Goal: Task Accomplishment & Management: Manage account settings

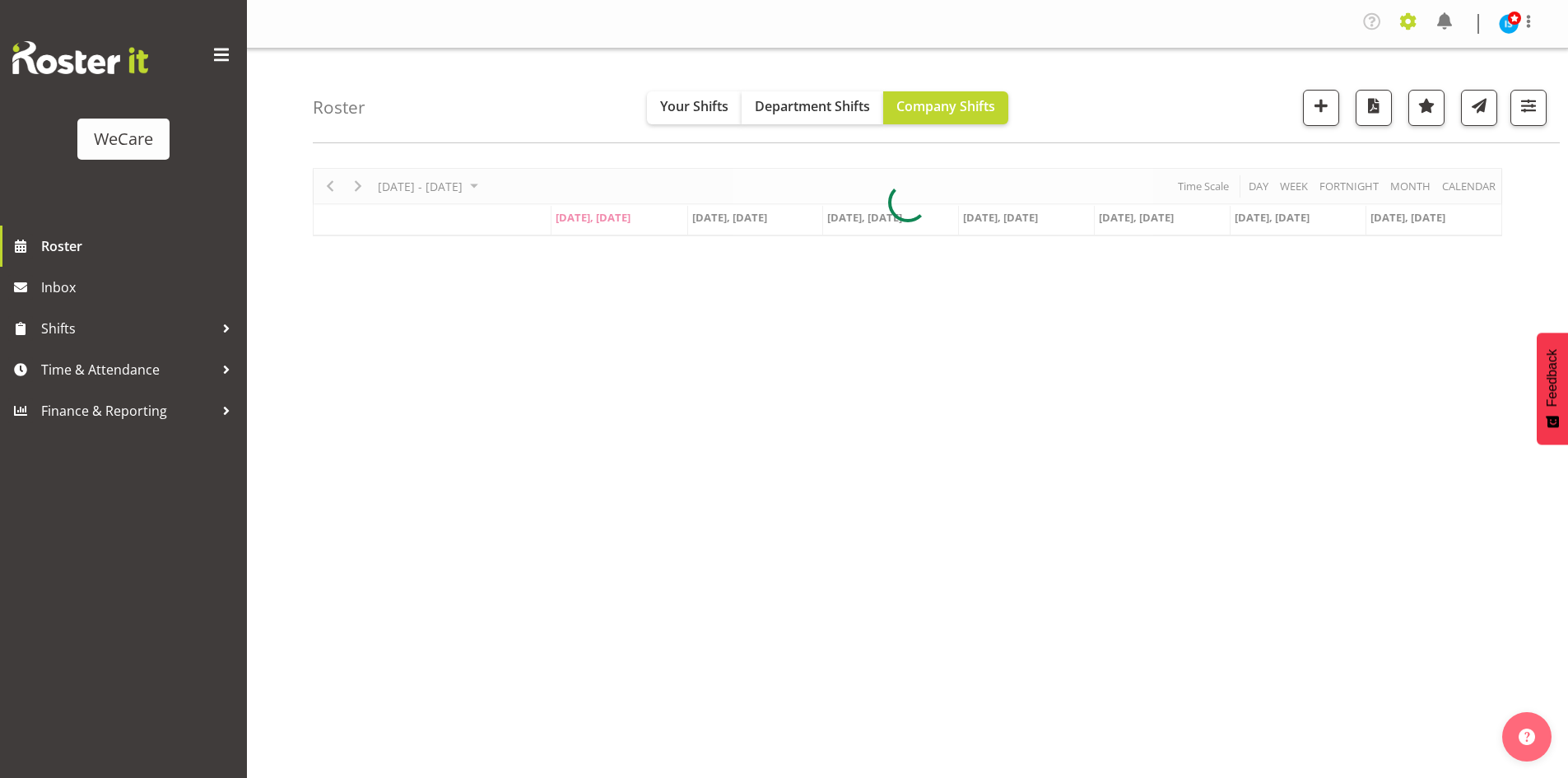
click at [1404, 23] on span at bounding box center [1409, 22] width 26 height 26
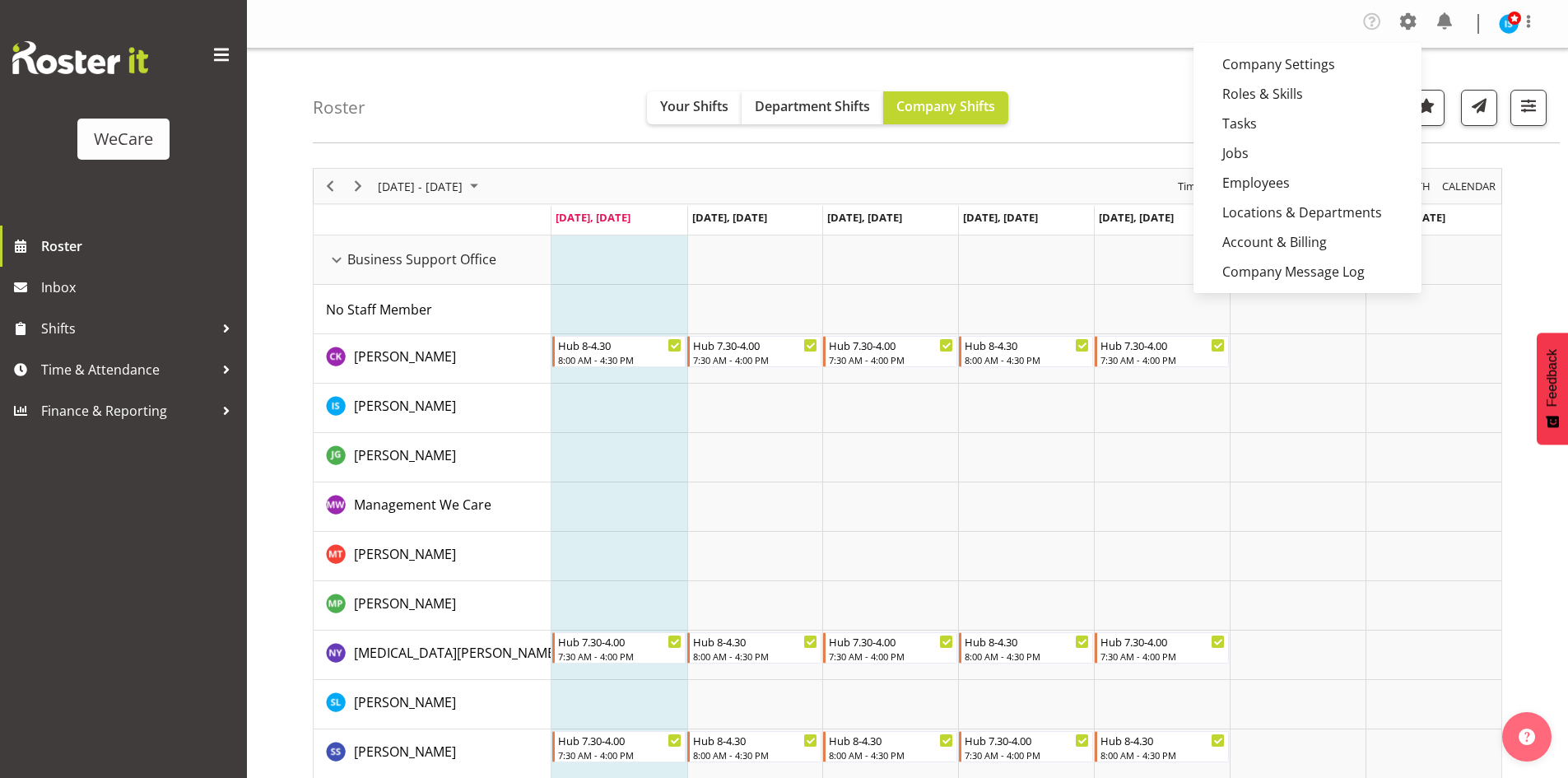
click at [1261, 188] on link "Employees" at bounding box center [1308, 183] width 228 height 30
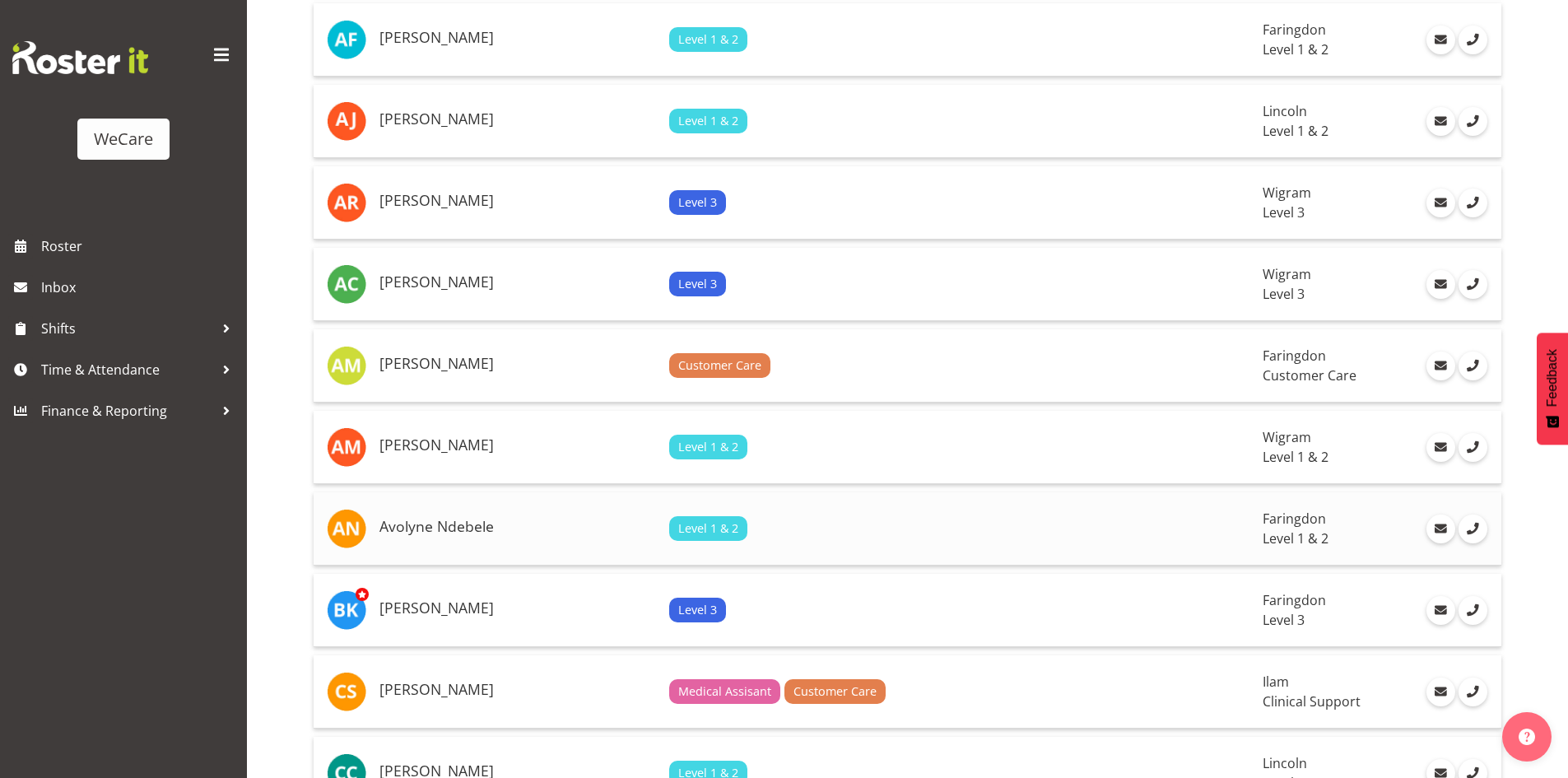
scroll to position [411, 0]
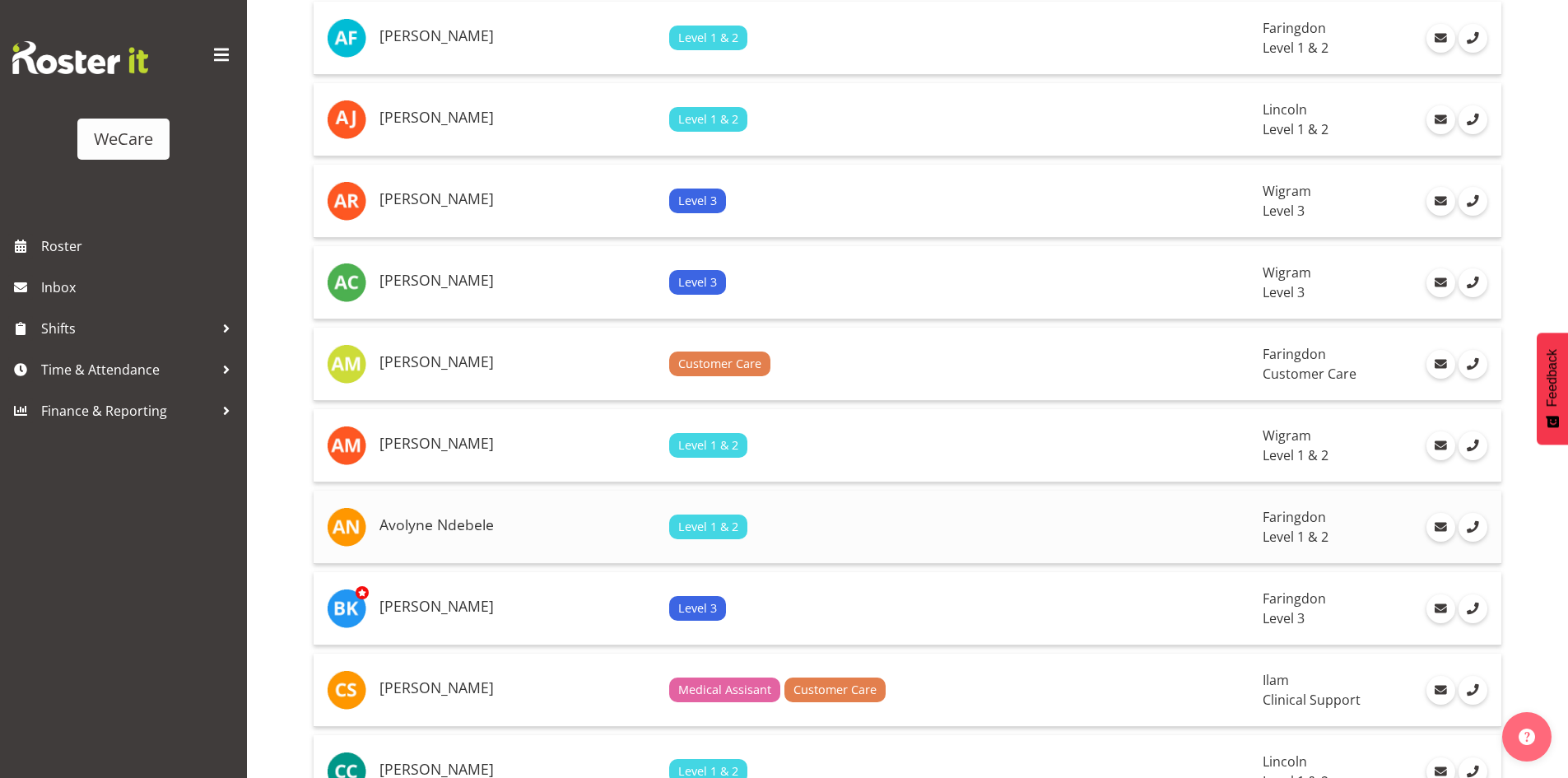
click at [455, 519] on h5 "Avolyne Ndebele" at bounding box center [518, 526] width 277 height 17
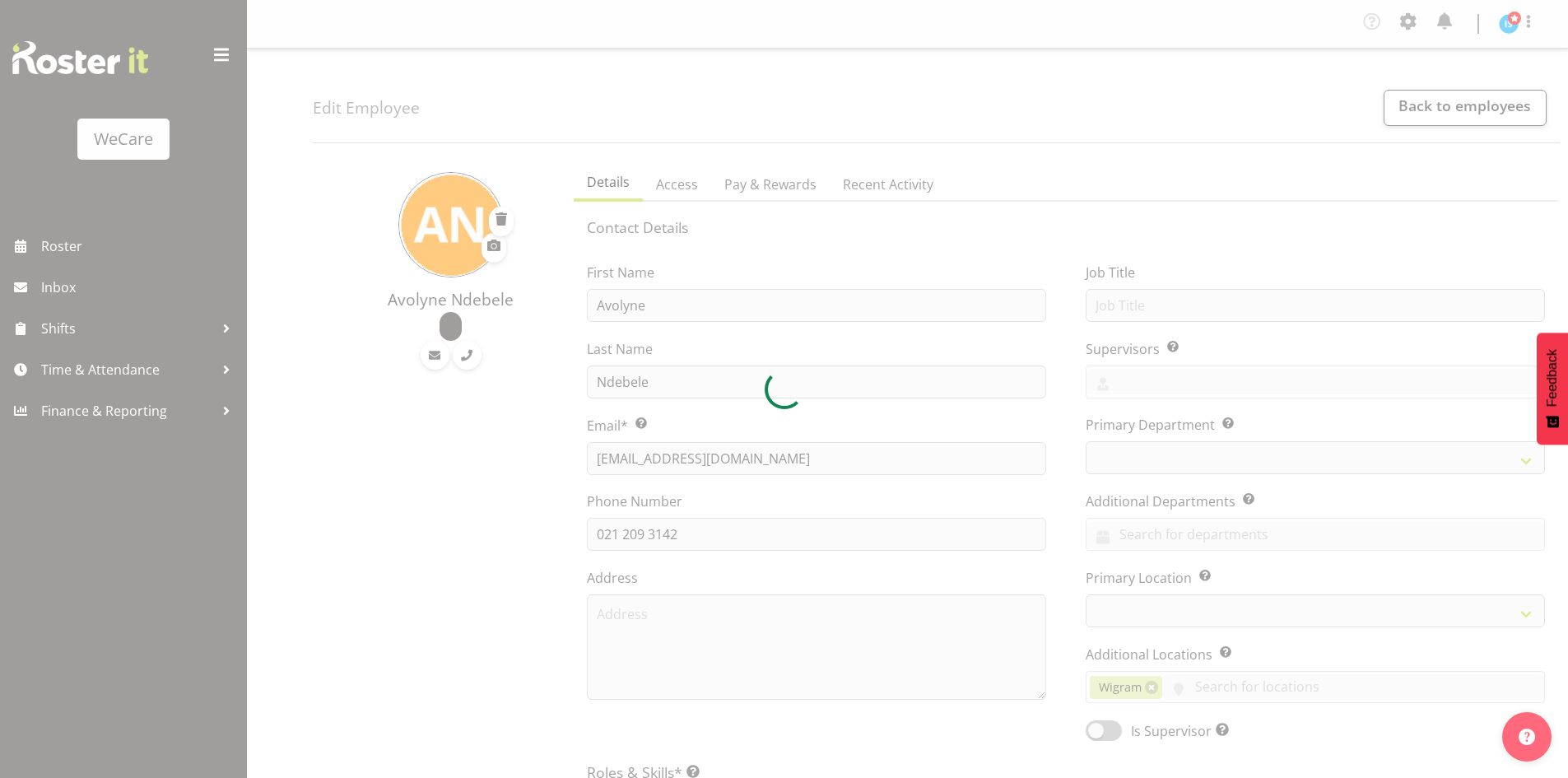
select select "location"
select select "TimelineWeek"
select select
select select "867"
select select "1281"
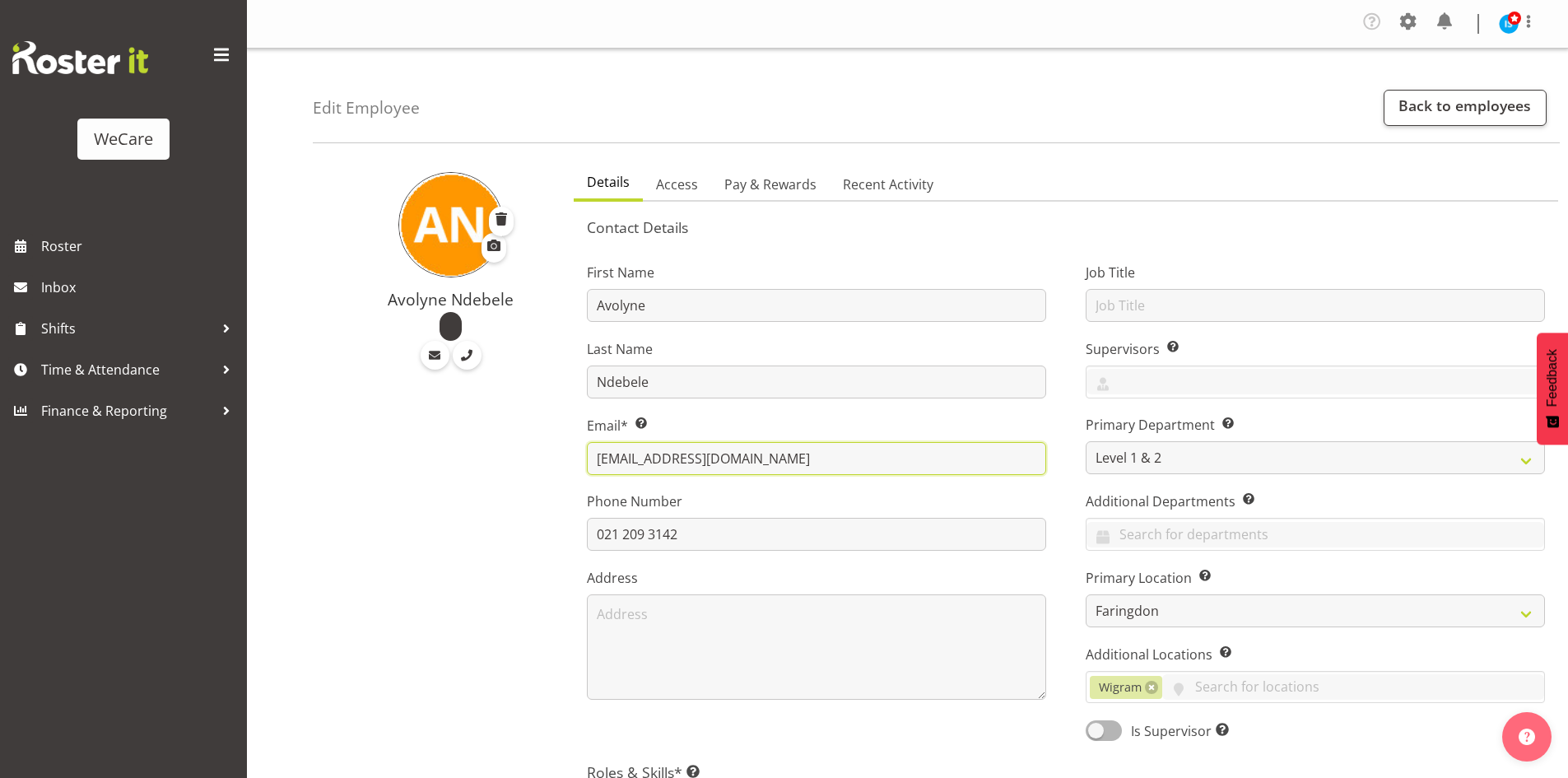
drag, startPoint x: 860, startPoint y: 466, endPoint x: 515, endPoint y: 466, distance: 345.0
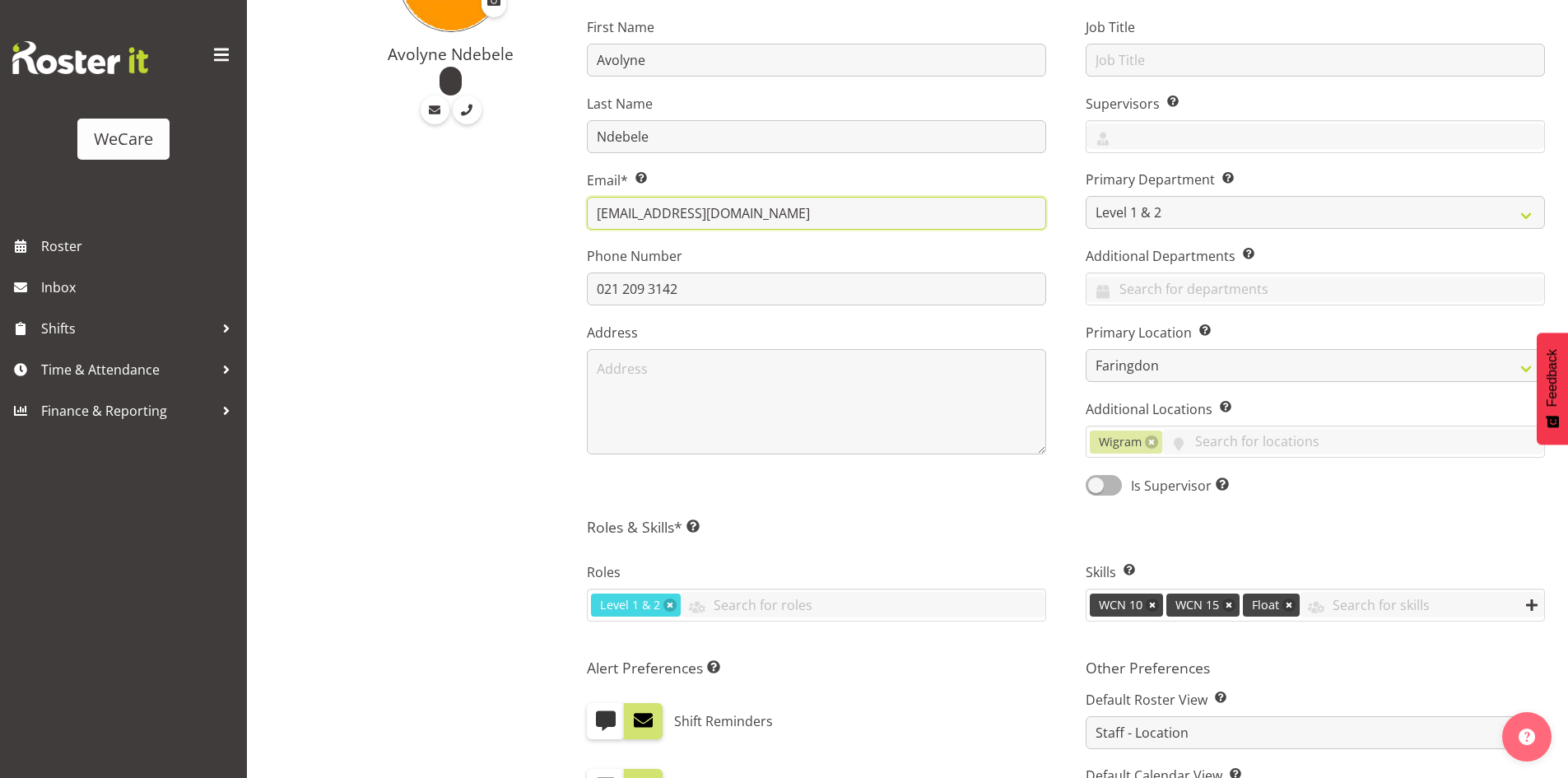
scroll to position [747, 0]
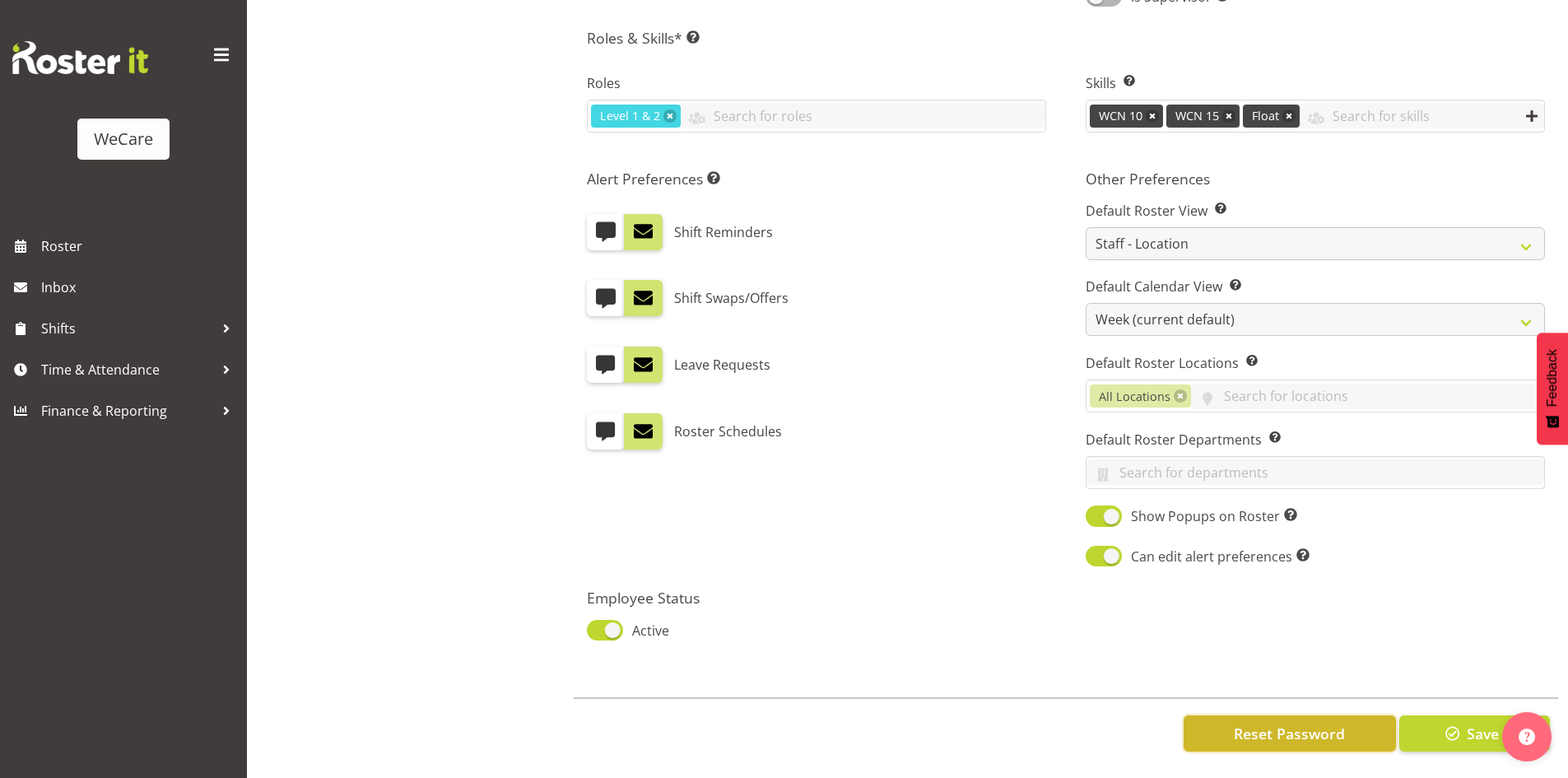
click at [1283, 726] on span "Reset Password" at bounding box center [1289, 733] width 111 height 22
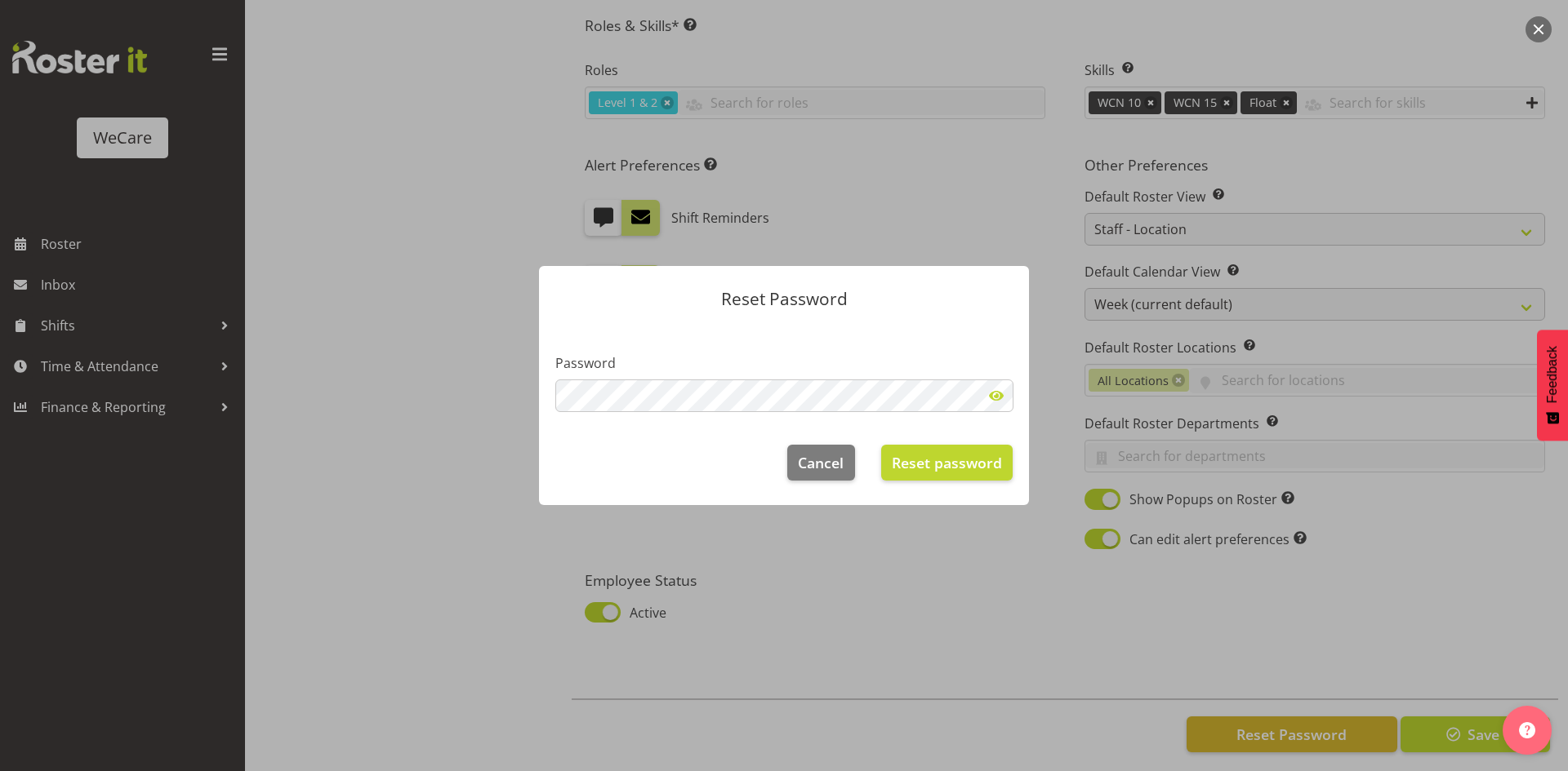
click at [1001, 389] on span at bounding box center [996, 395] width 32 height 32
click at [409, 423] on div "Reset Password Password Cancel Reset password" at bounding box center [784, 386] width 1568 height 771
click at [910, 466] on span "Reset password" at bounding box center [947, 462] width 110 height 21
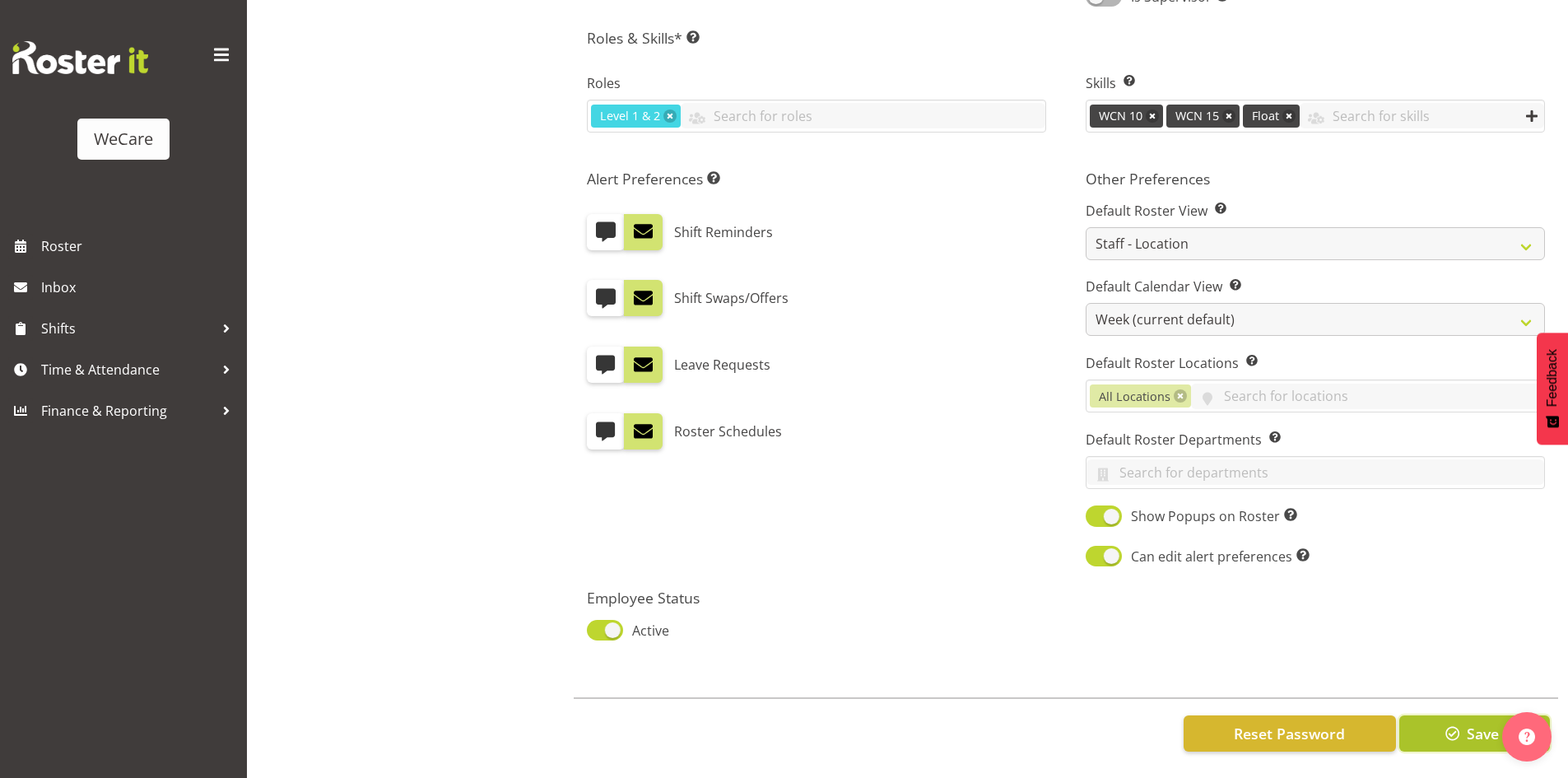
click at [1458, 728] on span "button" at bounding box center [1453, 733] width 22 height 22
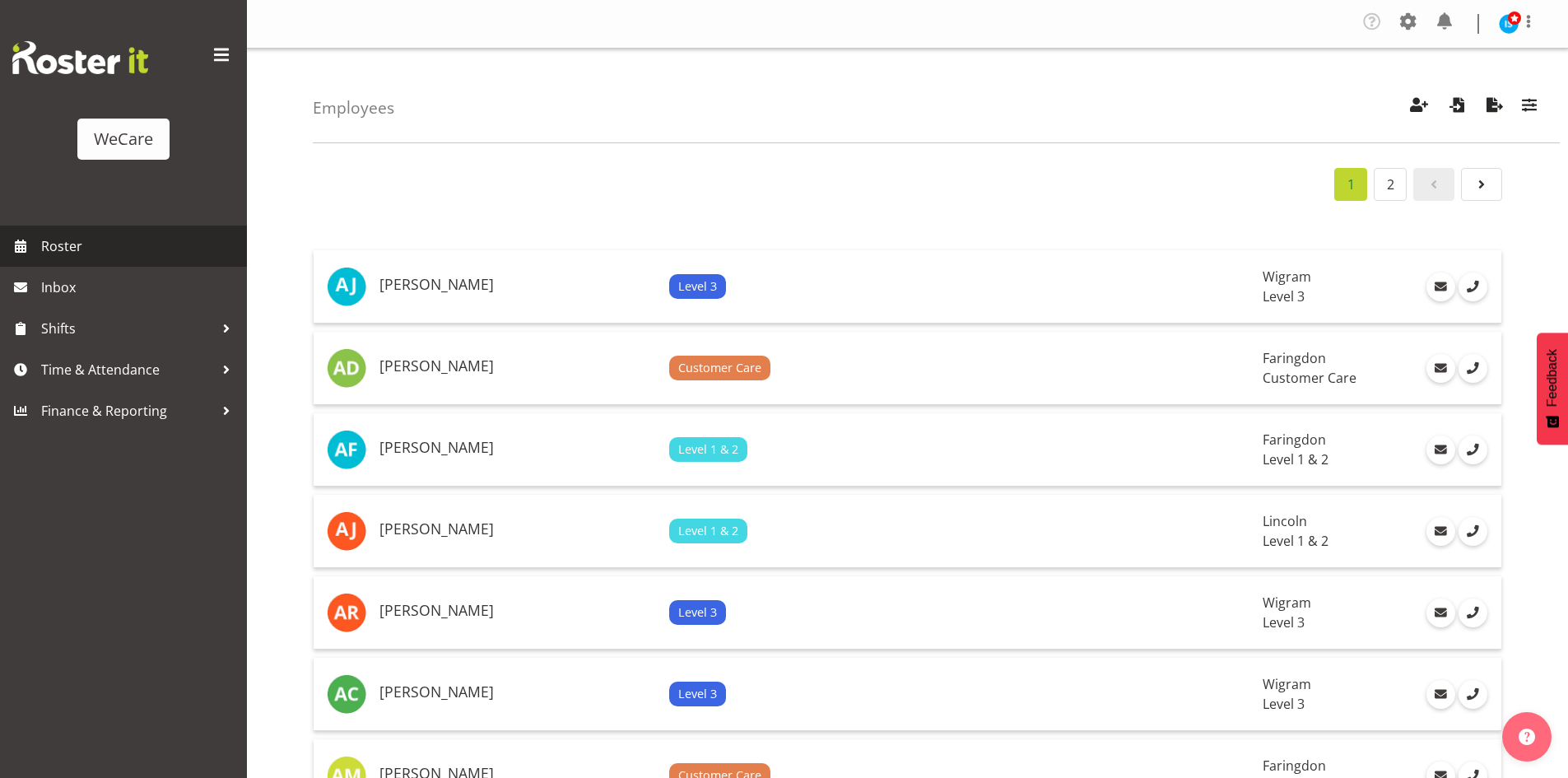
click at [164, 234] on span "Roster" at bounding box center [139, 246] width 197 height 24
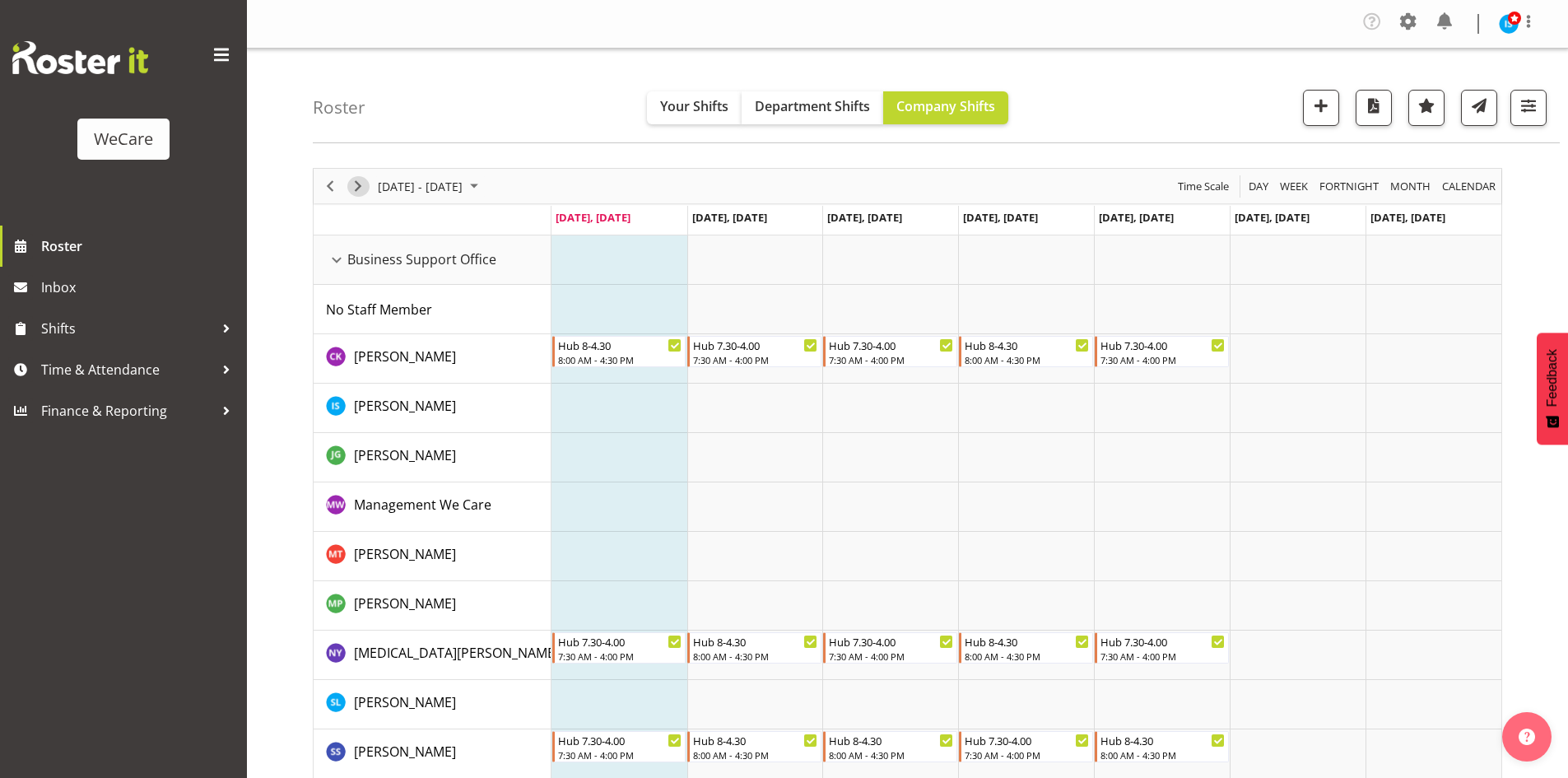
click at [348, 190] on span "Next" at bounding box center [357, 186] width 20 height 21
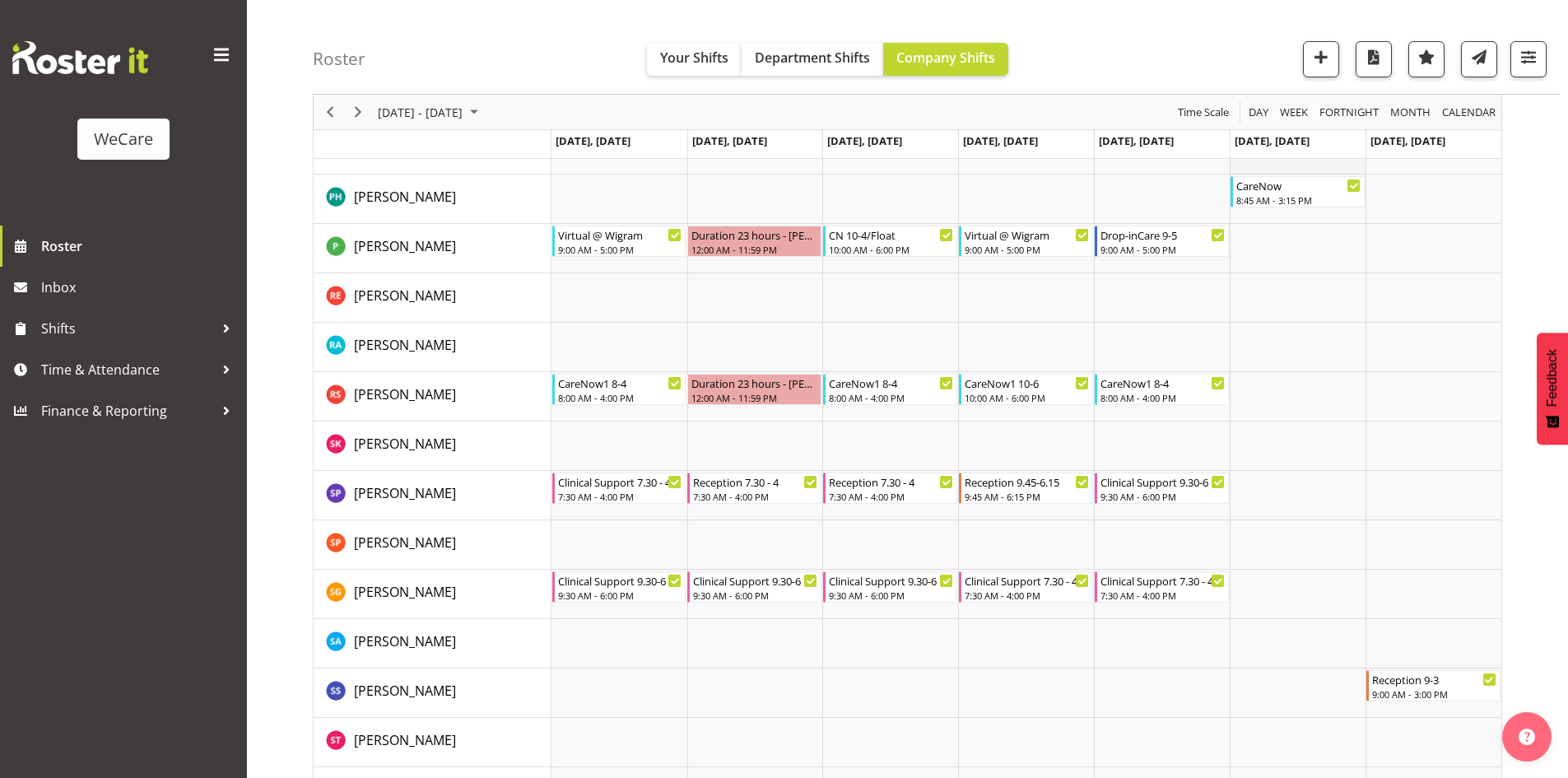
scroll to position [7110, 0]
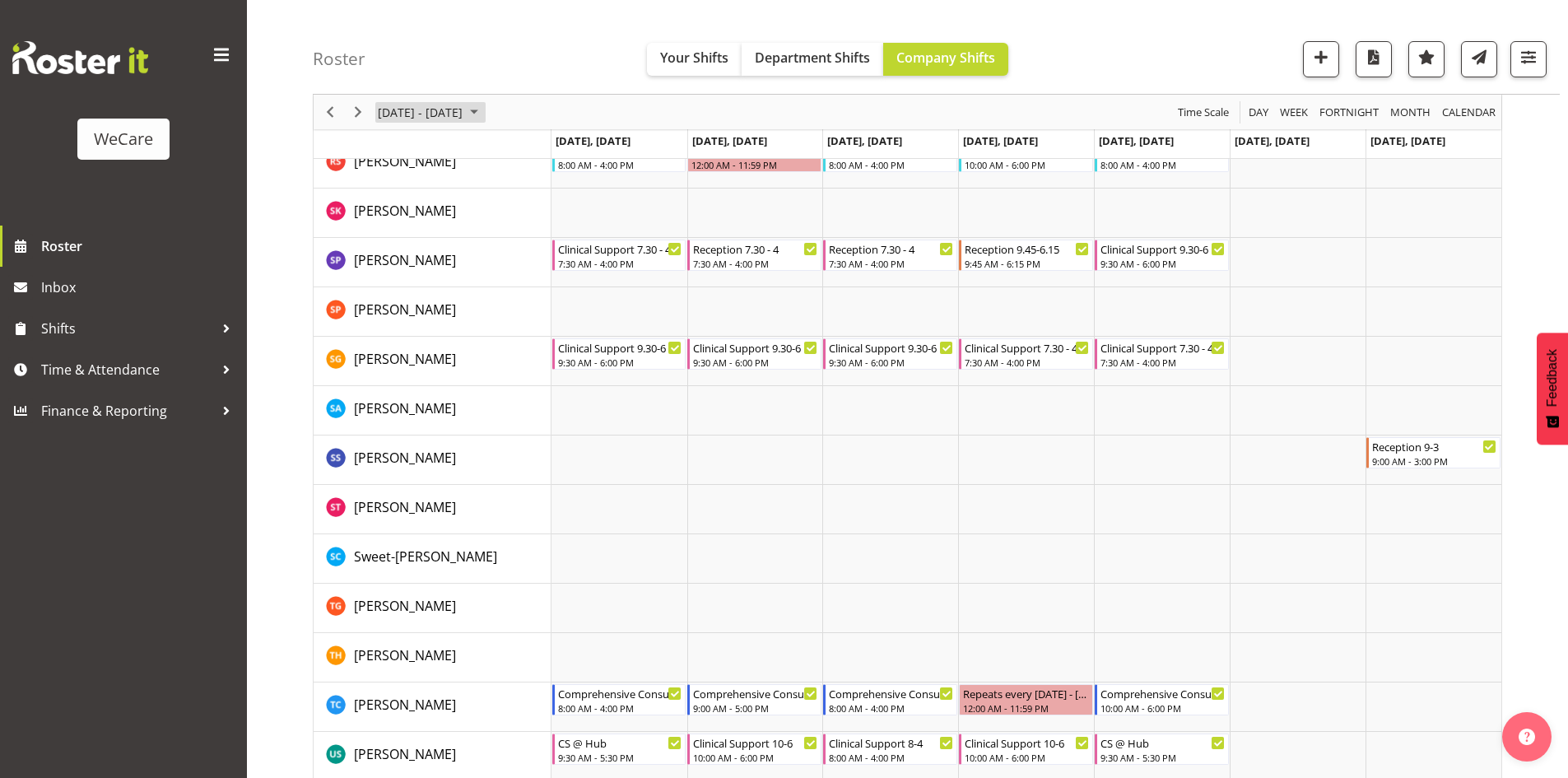
click at [465, 103] on span "[DATE] - [DATE]" at bounding box center [420, 112] width 88 height 21
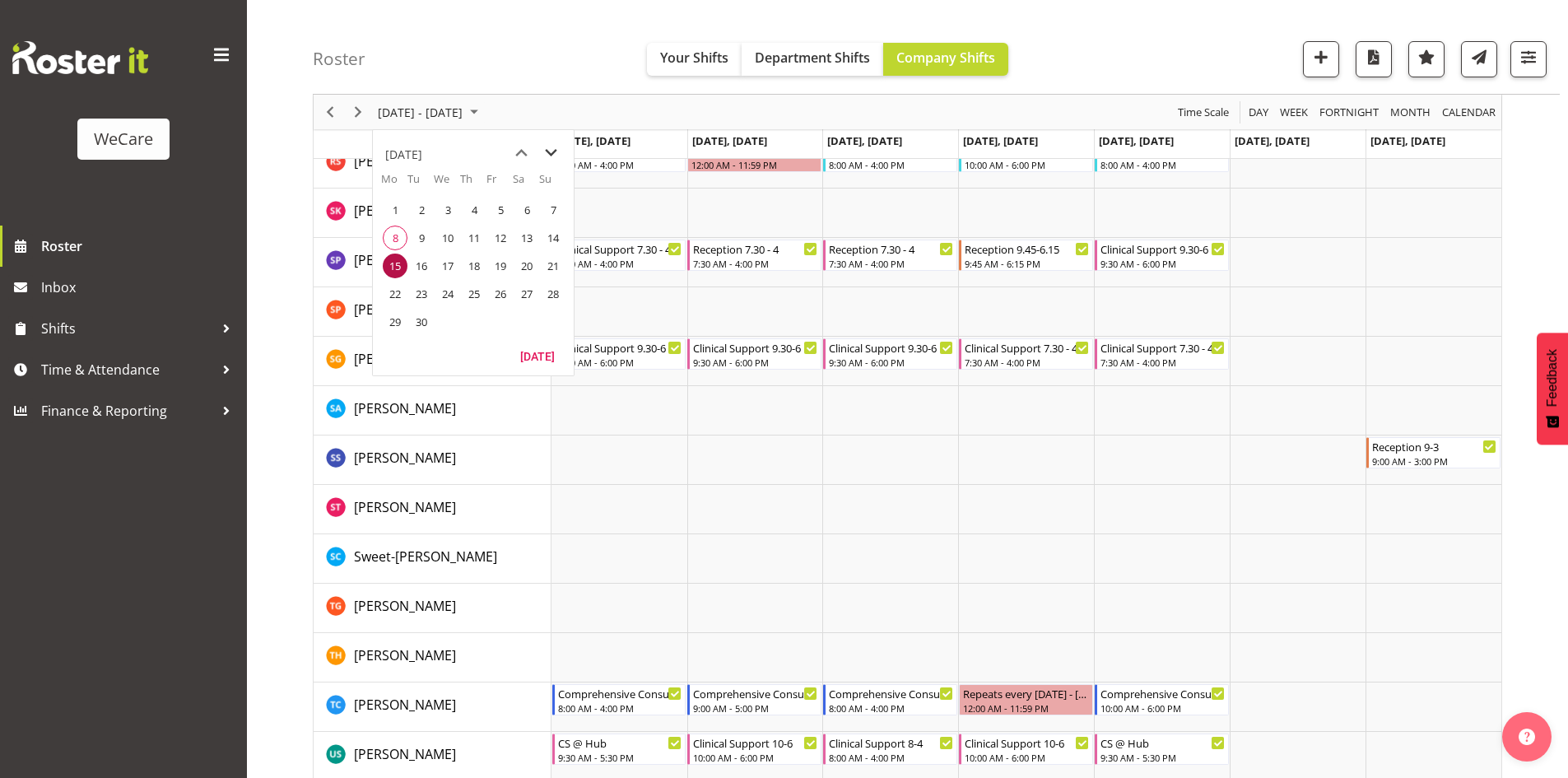
click at [554, 148] on span "next month" at bounding box center [551, 153] width 29 height 30
click at [516, 272] on span "18" at bounding box center [526, 266] width 24 height 24
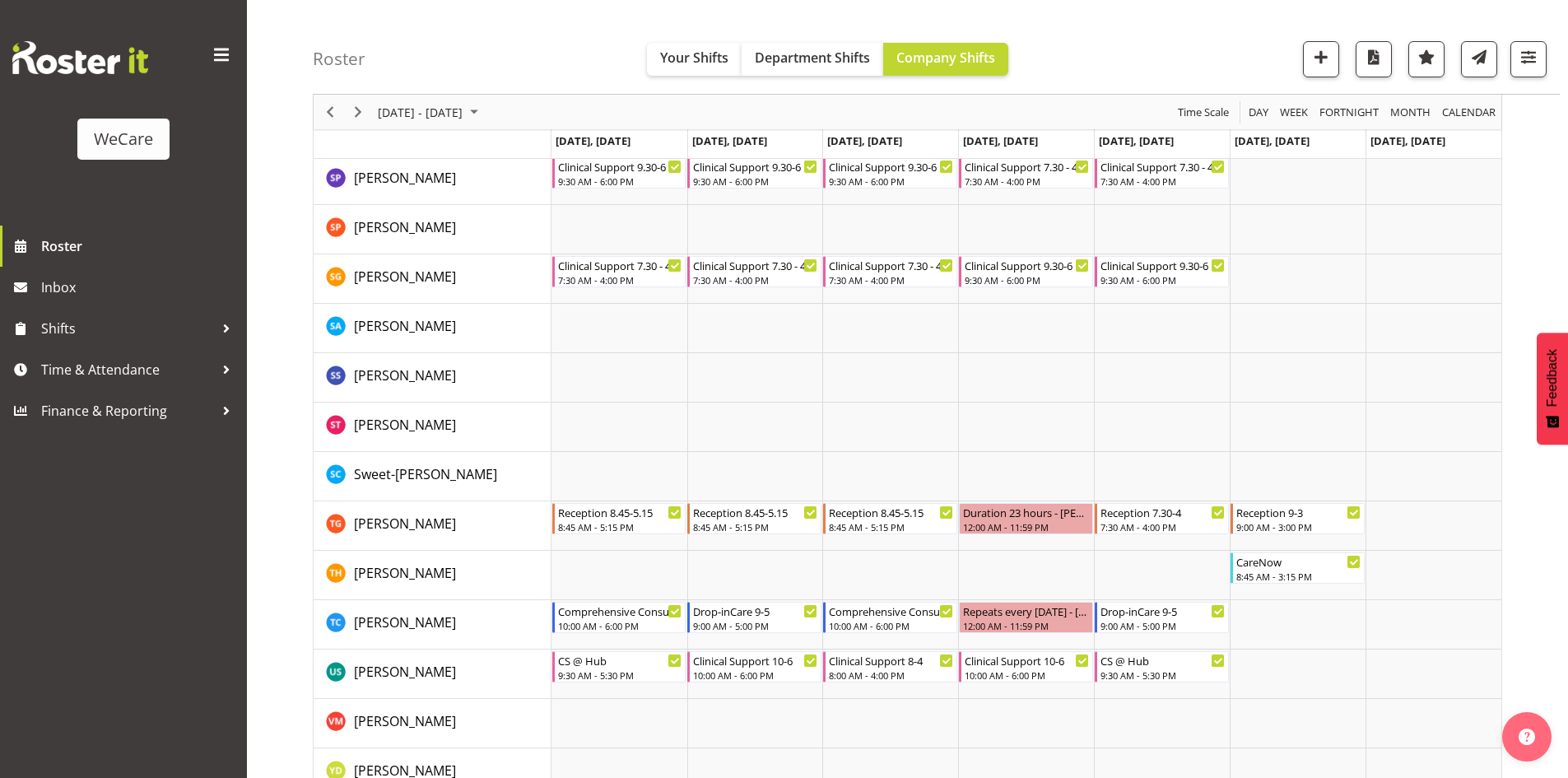
scroll to position [6683, 0]
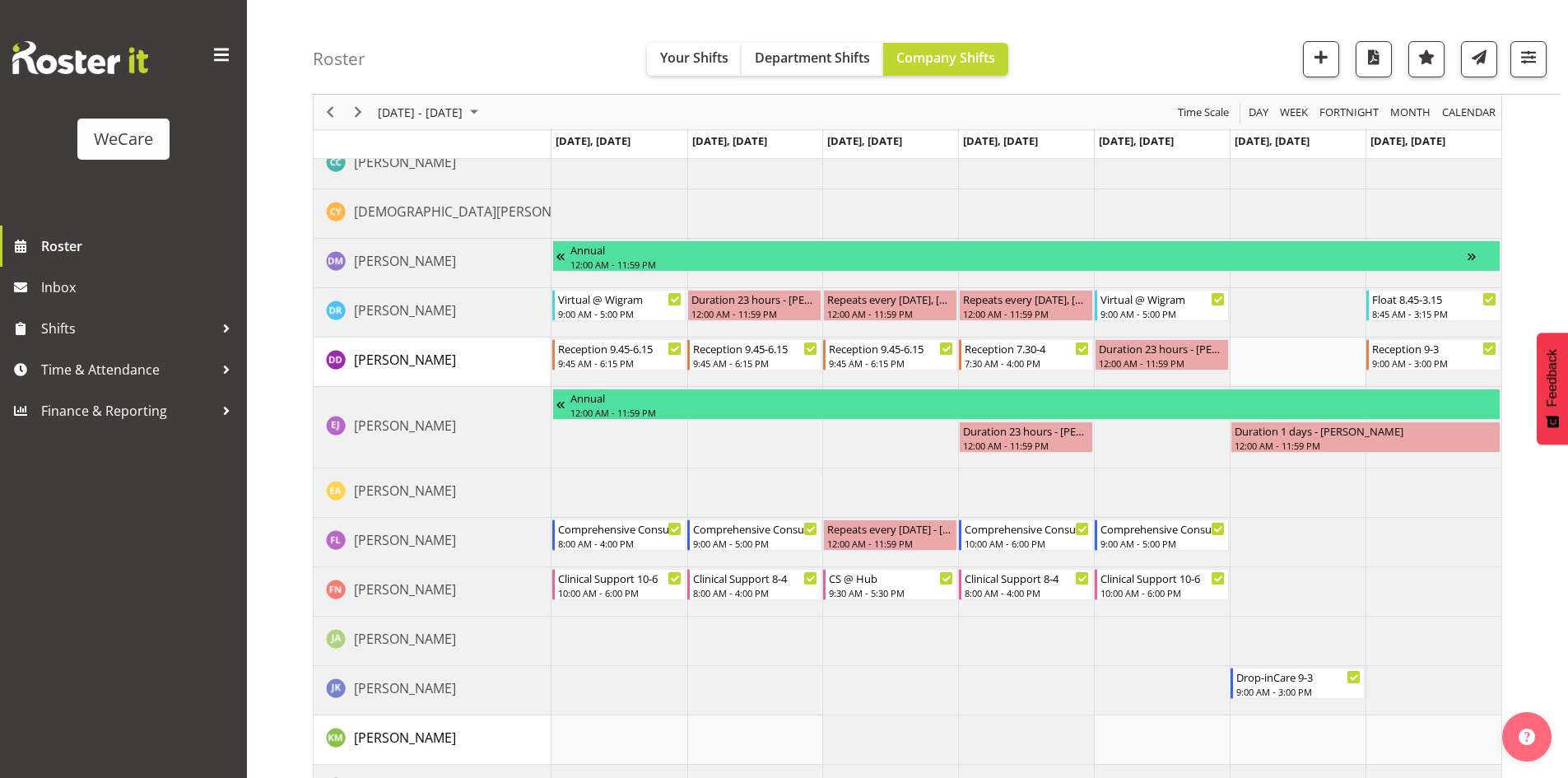
scroll to position [5676, 0]
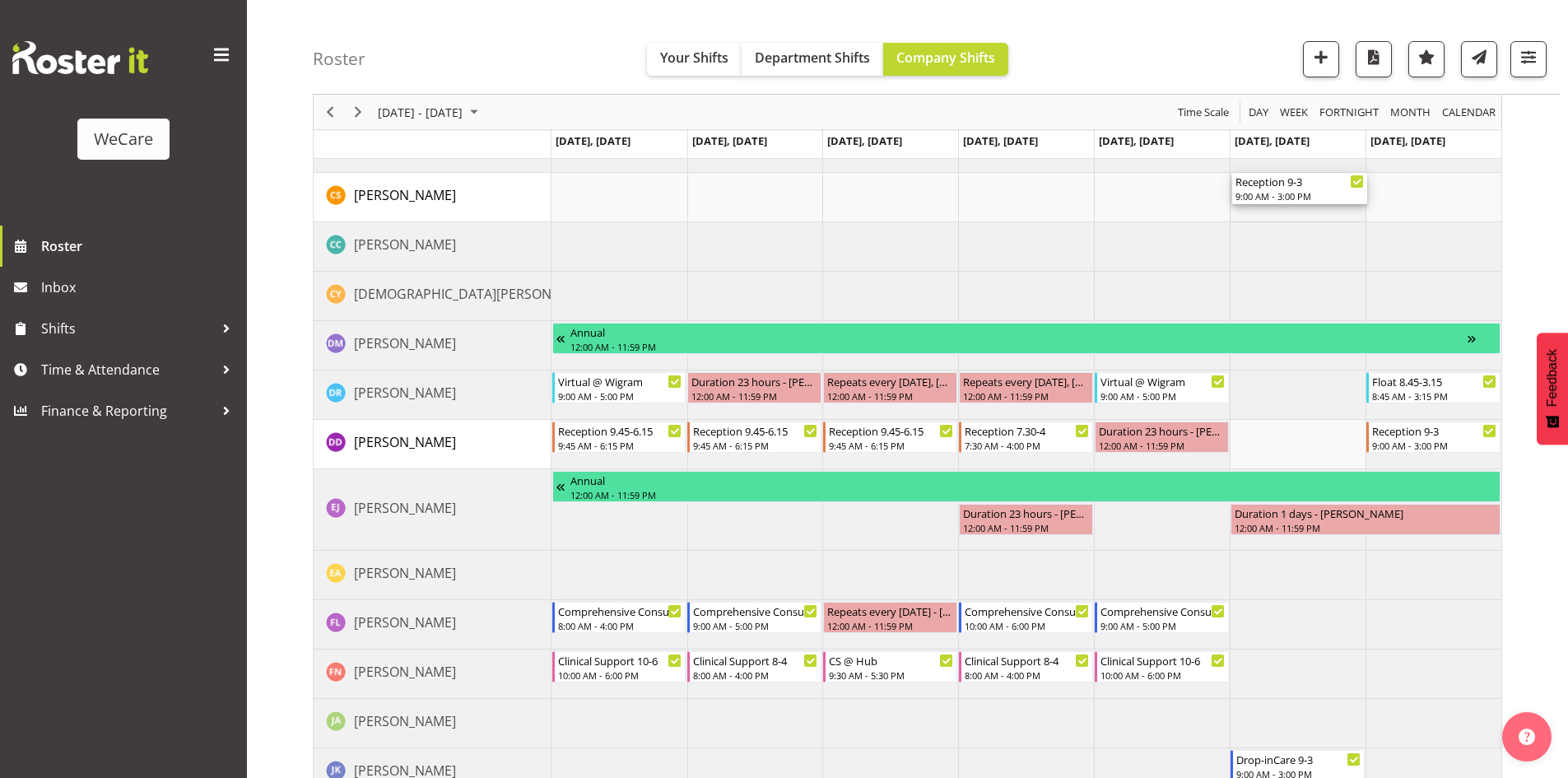
drag, startPoint x: 1283, startPoint y: 442, endPoint x: 1275, endPoint y: 204, distance: 238.1
